Goal: Navigation & Orientation: Go to known website

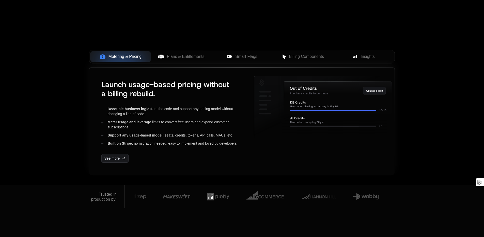
scroll to position [427, 0]
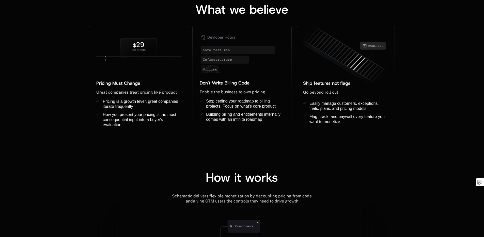
scroll to position [427, 0]
